Goal: Information Seeking & Learning: Find specific fact

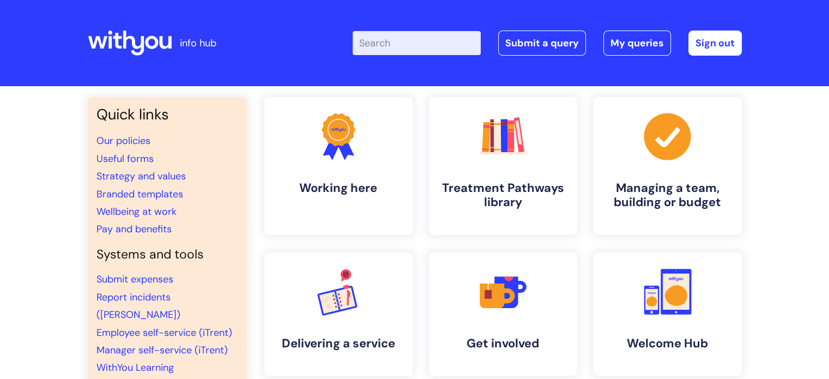
click at [438, 32] on input "Enter your search term here..." at bounding box center [417, 43] width 128 height 24
type input "bupa"
click button "Search" at bounding box center [0, 0] width 0 height 0
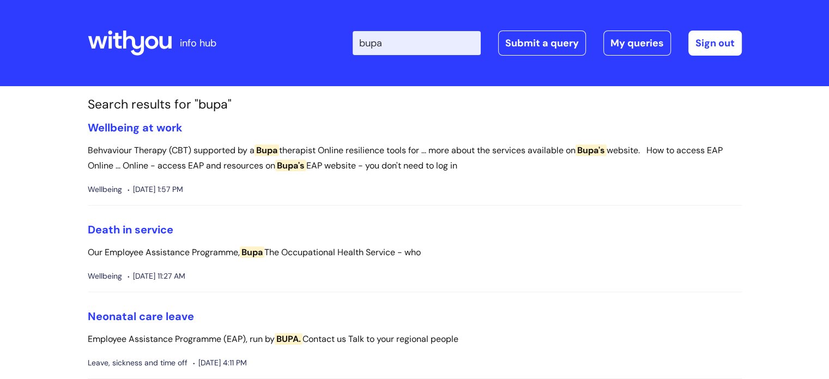
drag, startPoint x: 415, startPoint y: 40, endPoint x: 334, endPoint y: 38, distance: 81.3
click at [334, 38] on div "Enter your search term here... bupa Search Submit a query My queries Welcome Ro…" at bounding box center [496, 43] width 492 height 64
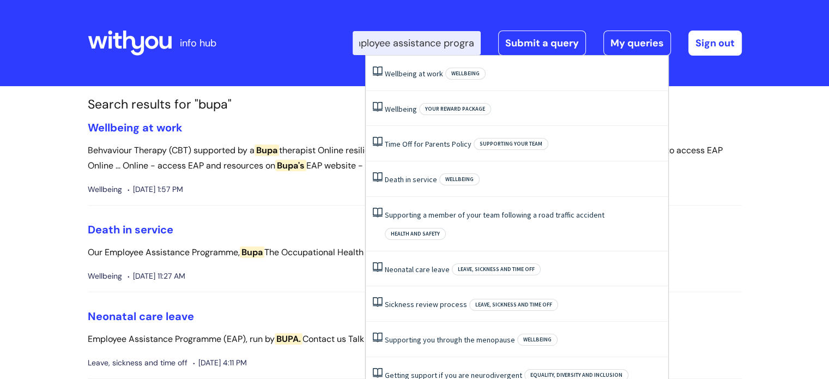
scroll to position [0, 33]
type input "employee assistance program"
click button "Search" at bounding box center [0, 0] width 0 height 0
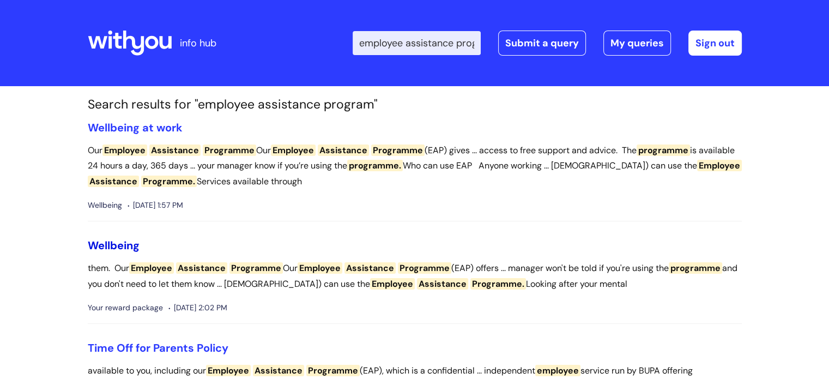
click at [99, 245] on link "Wellbeing" at bounding box center [114, 245] width 52 height 14
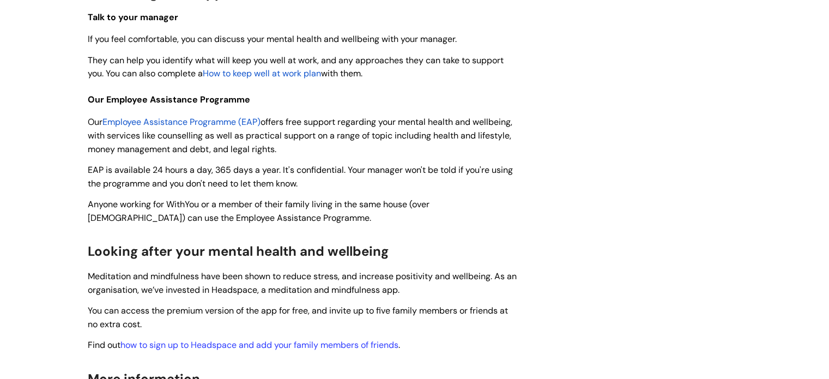
scroll to position [225, 0]
click at [211, 118] on span "Employee Assistance Programme (EAP)" at bounding box center [182, 121] width 158 height 11
